Goal: Task Accomplishment & Management: Manage account settings

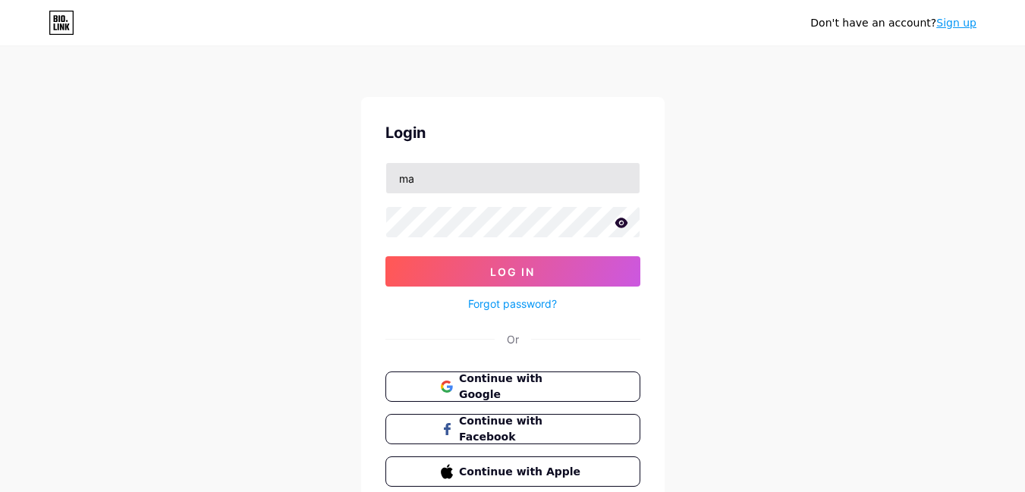
type input "[EMAIL_ADDRESS][DOMAIN_NAME]"
click at [385, 256] on button "Log In" at bounding box center [512, 271] width 255 height 30
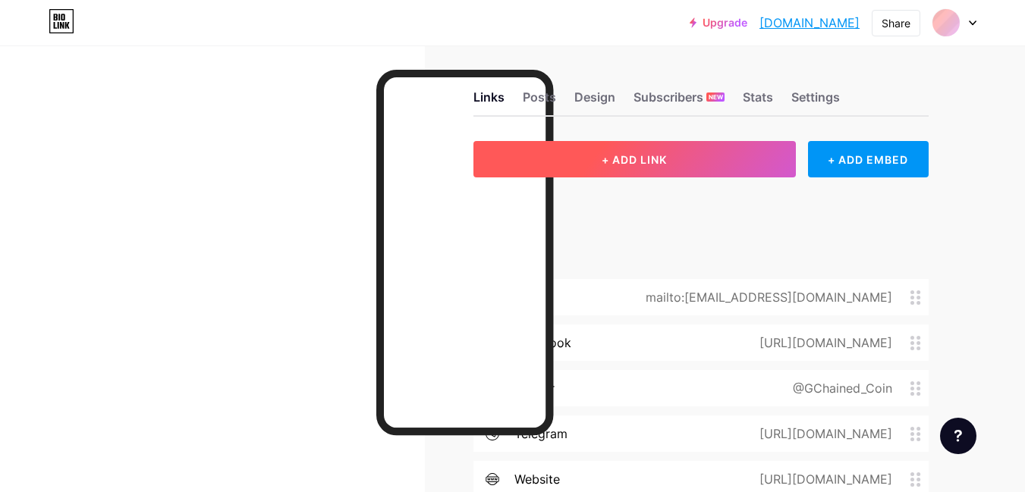
click at [602, 169] on button "+ ADD LINK" at bounding box center [634, 159] width 322 height 36
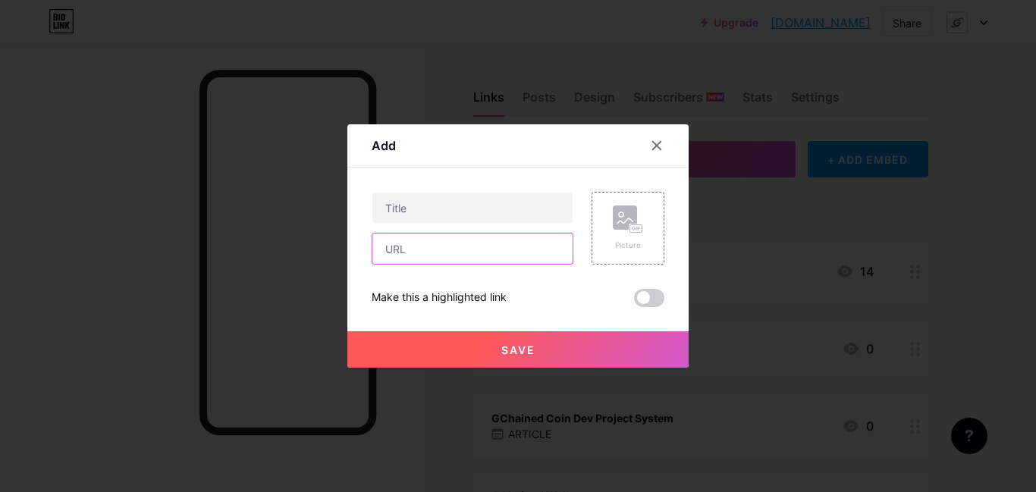
click at [509, 245] on input "text" at bounding box center [473, 249] width 200 height 30
paste input "[DOMAIN_NAME][URL]"
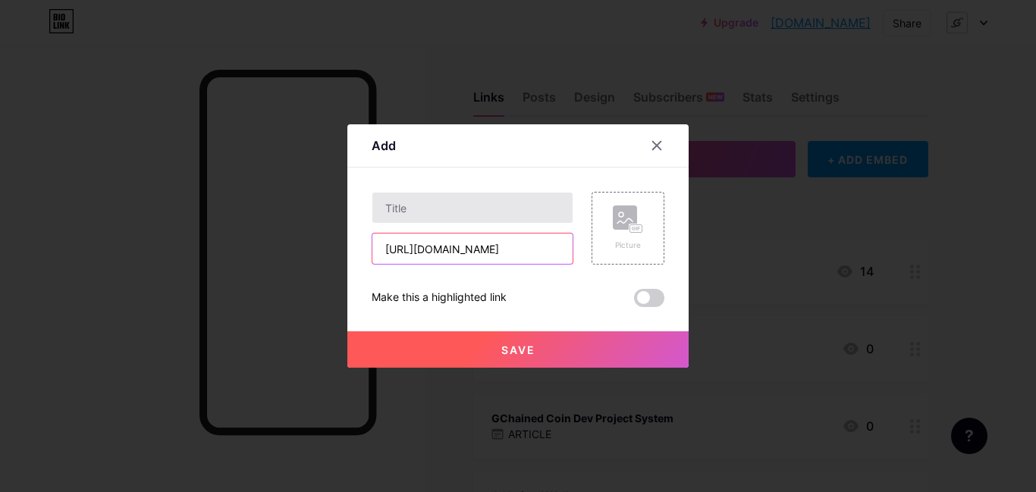
type input "[URL][DOMAIN_NAME]"
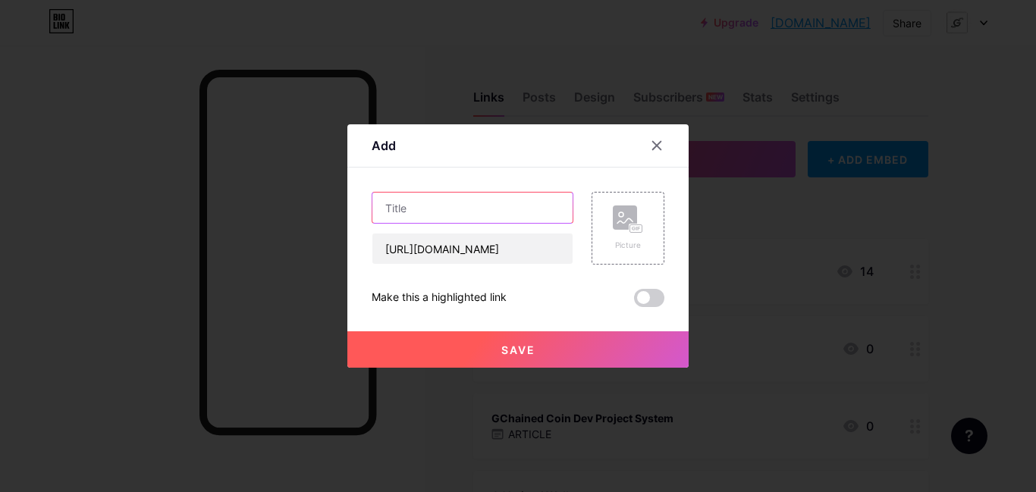
click at [485, 203] on input "text" at bounding box center [473, 208] width 200 height 30
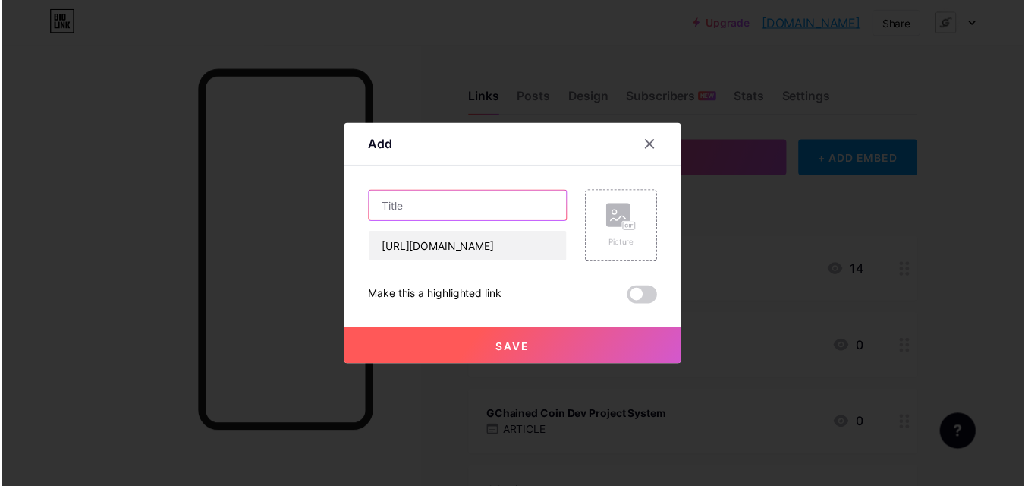
scroll to position [0, 0]
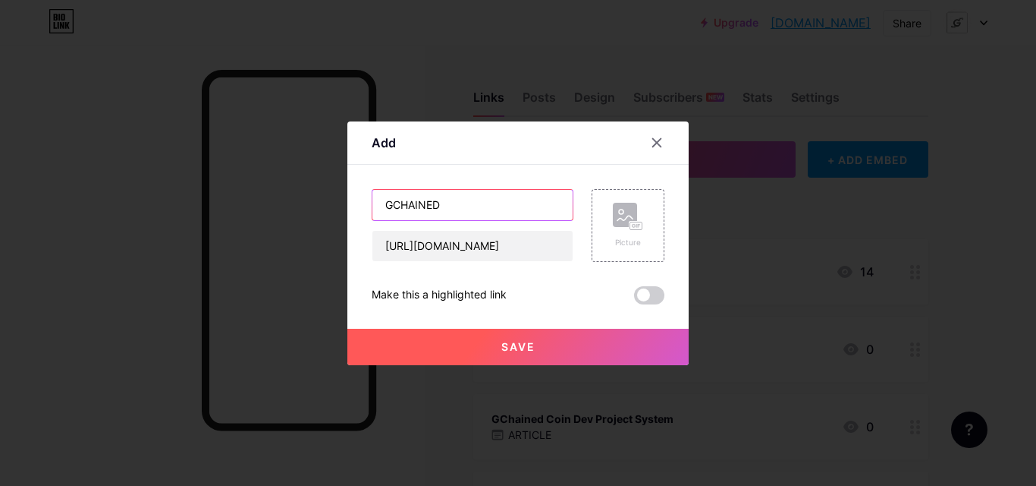
paste input "WebHost"
type input "GCHAINED WebHost"
click at [515, 343] on span "Save" at bounding box center [519, 346] width 34 height 13
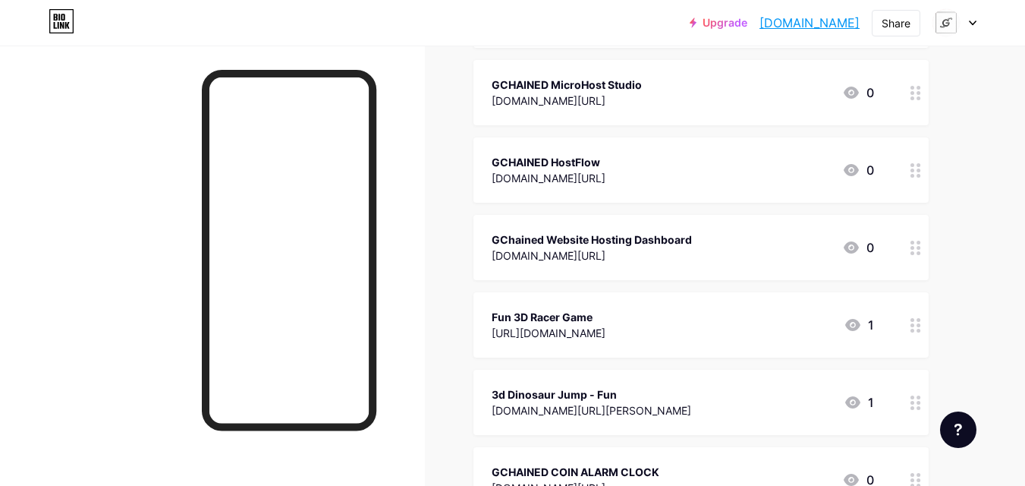
scroll to position [15835, 0]
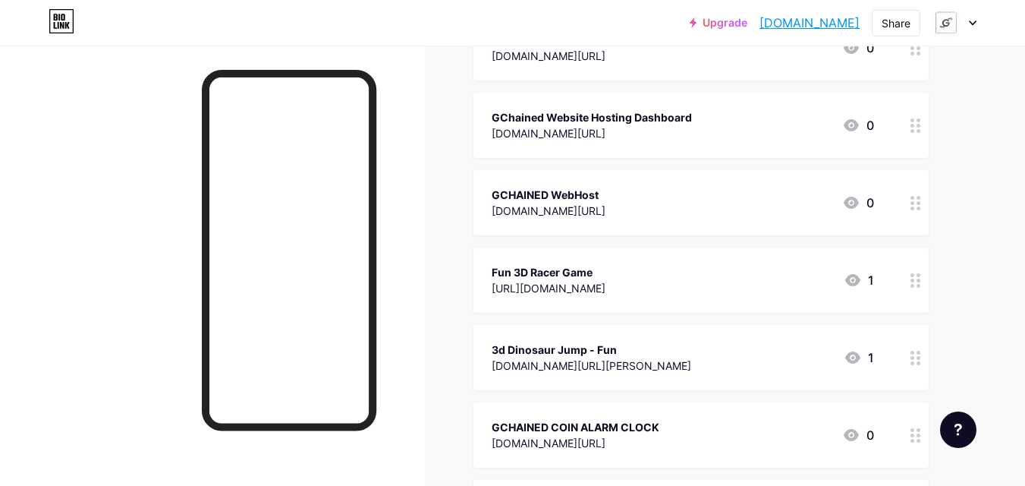
click at [971, 21] on icon at bounding box center [973, 22] width 8 height 5
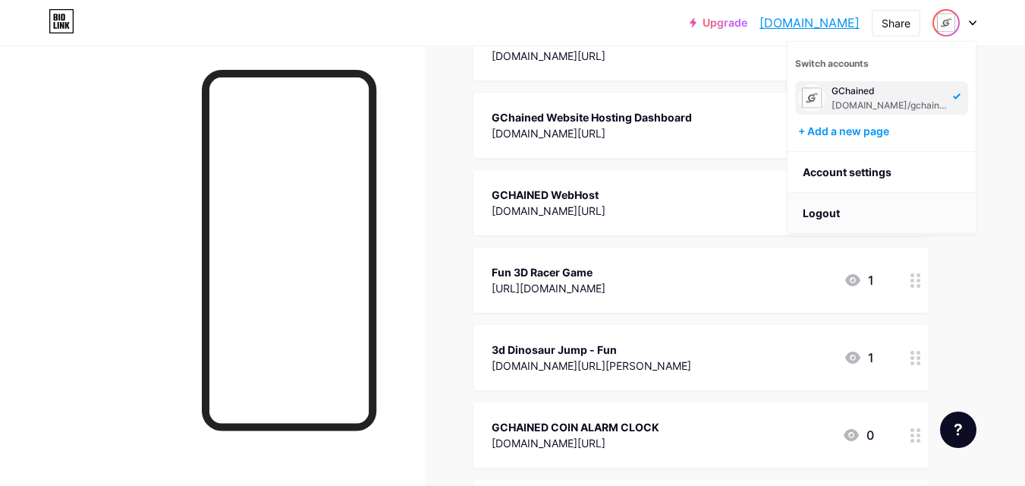
click at [894, 218] on li "Logout" at bounding box center [882, 213] width 188 height 41
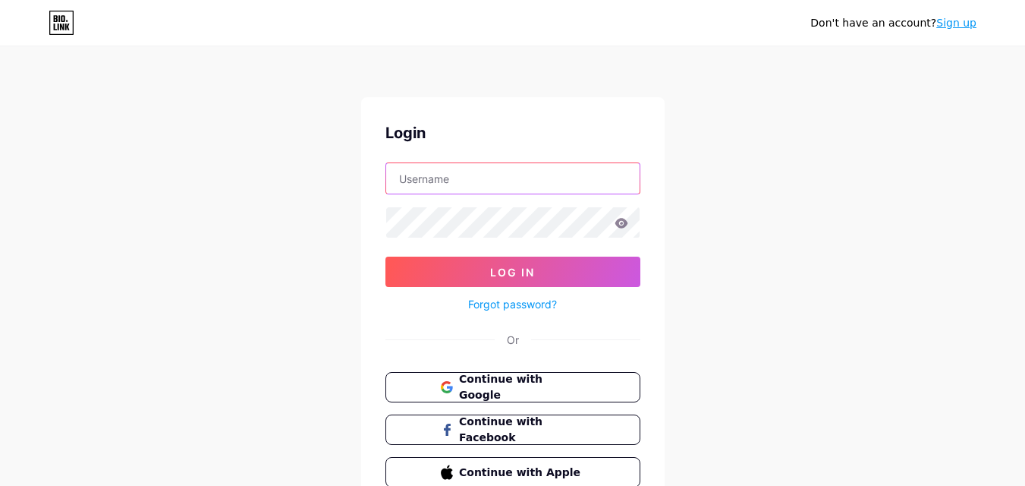
type input "[EMAIL_ADDRESS][DOMAIN_NAME]"
